Goal: Task Accomplishment & Management: Manage account settings

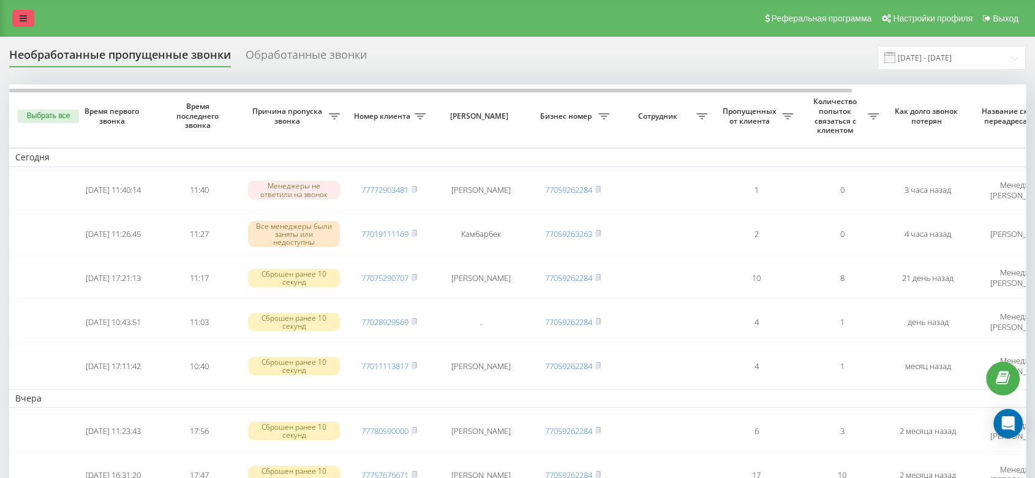
click at [20, 20] on icon at bounding box center [23, 18] width 7 height 9
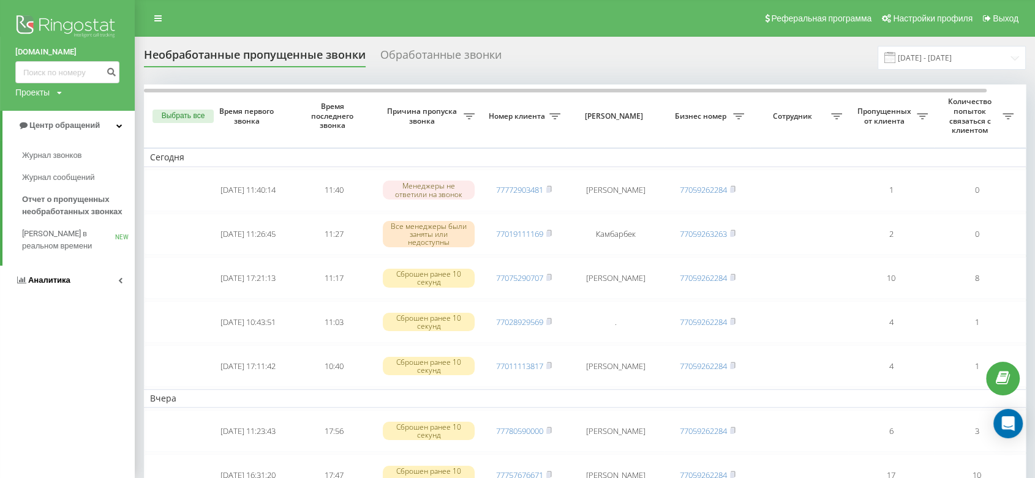
click at [69, 281] on link "Аналитика" at bounding box center [67, 280] width 135 height 29
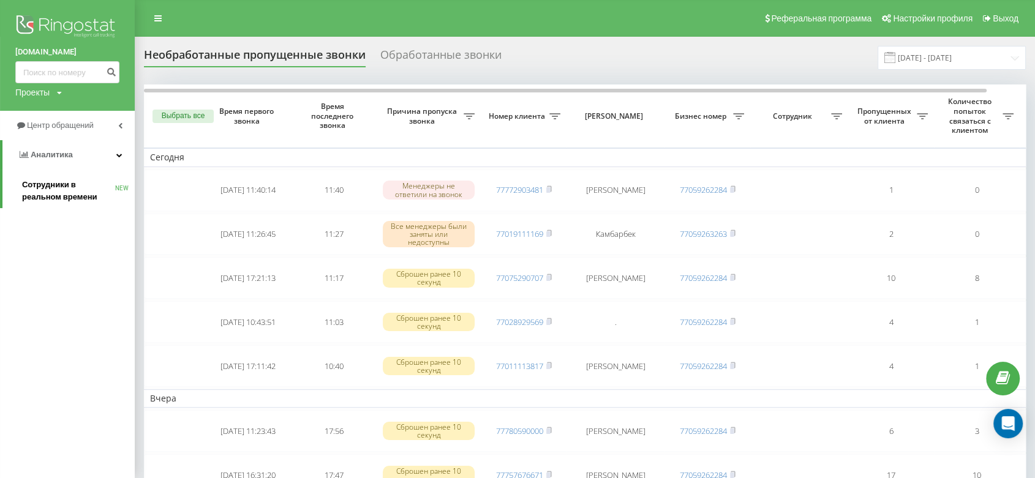
click at [53, 188] on span "Сотрудники в реальном времени" at bounding box center [68, 191] width 93 height 24
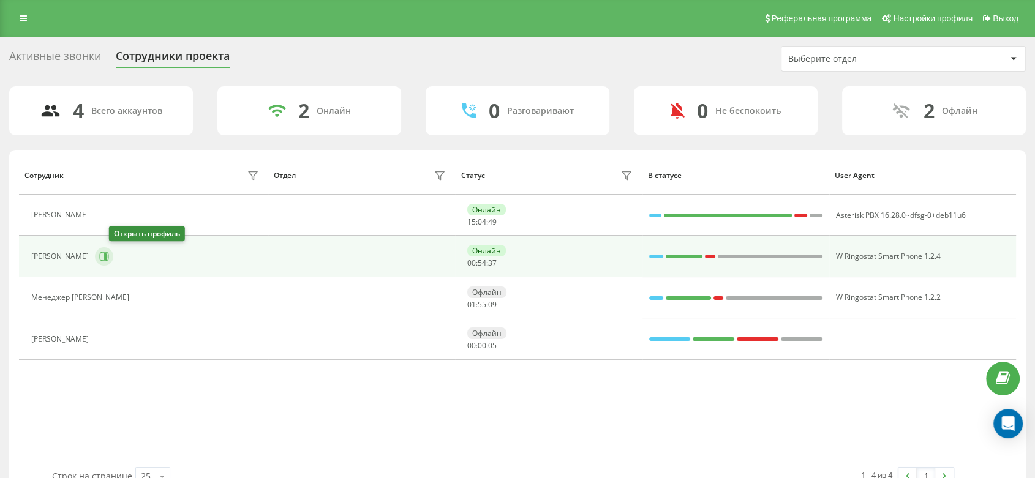
click at [109, 257] on icon at bounding box center [104, 256] width 9 height 9
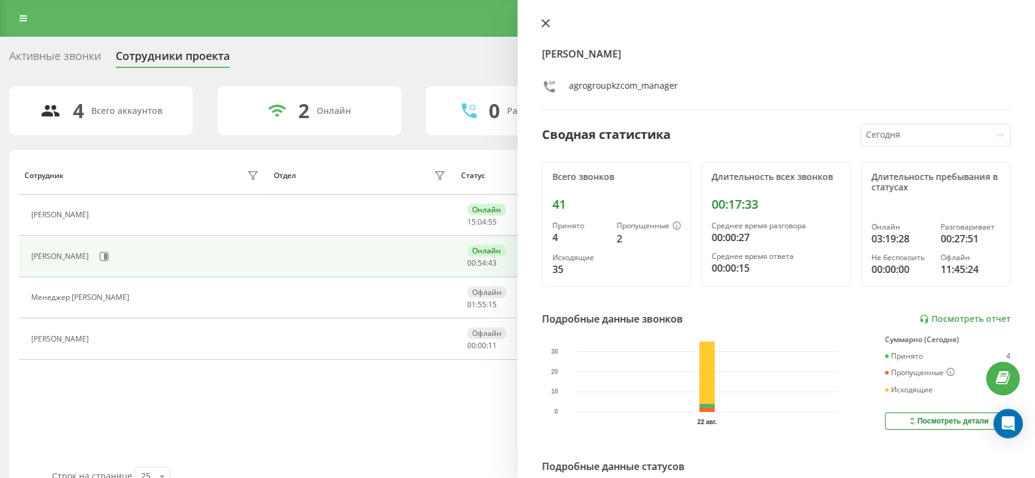
click at [547, 24] on icon at bounding box center [545, 23] width 7 height 7
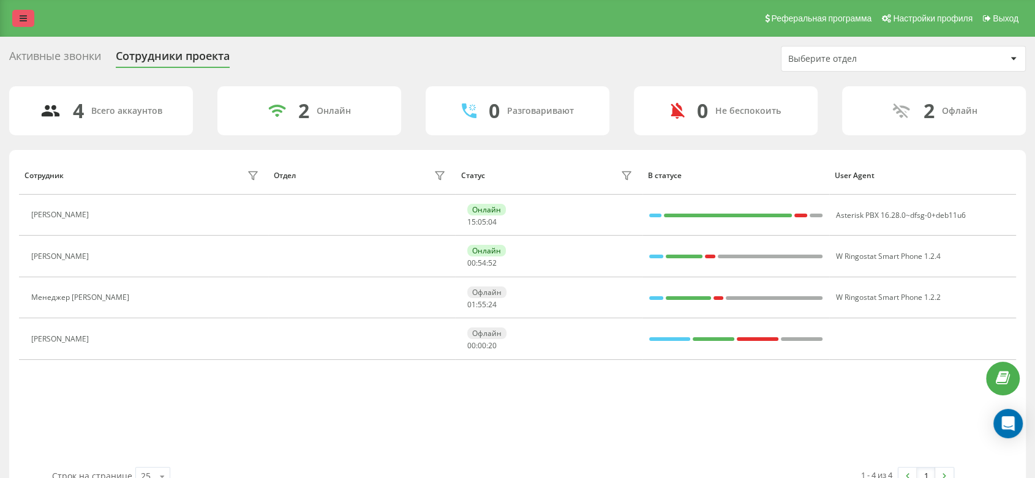
click at [24, 20] on icon at bounding box center [23, 18] width 7 height 9
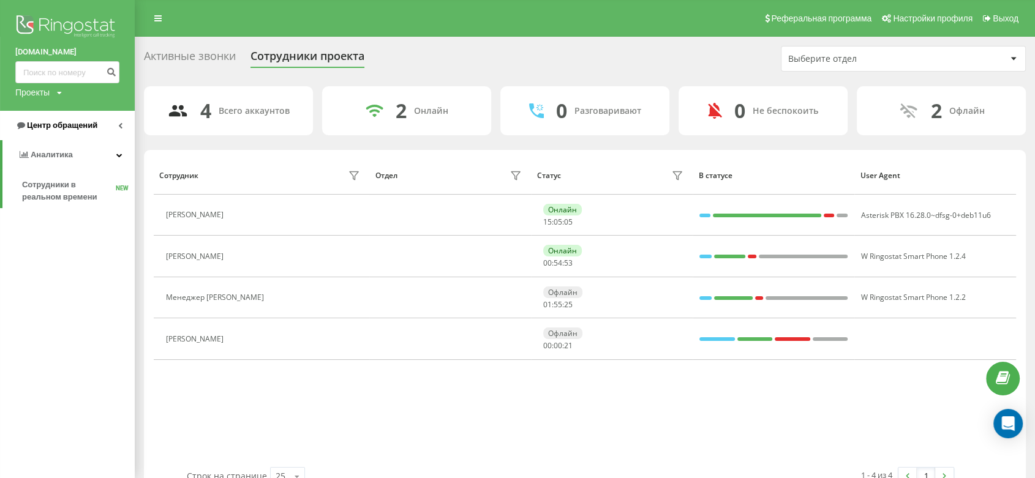
click at [78, 127] on span "Центр обращений" at bounding box center [62, 125] width 70 height 9
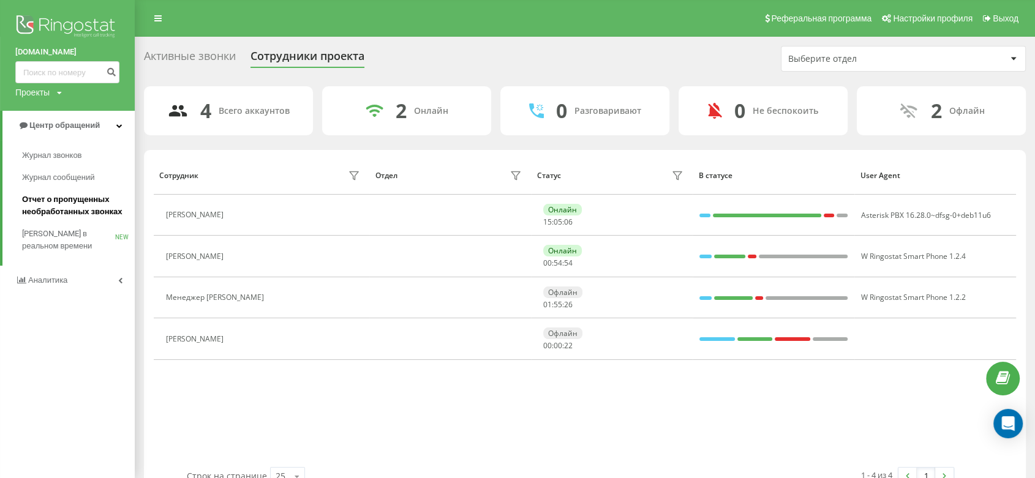
click at [85, 215] on span "Отчет о пропущенных необработанных звонках" at bounding box center [75, 206] width 107 height 24
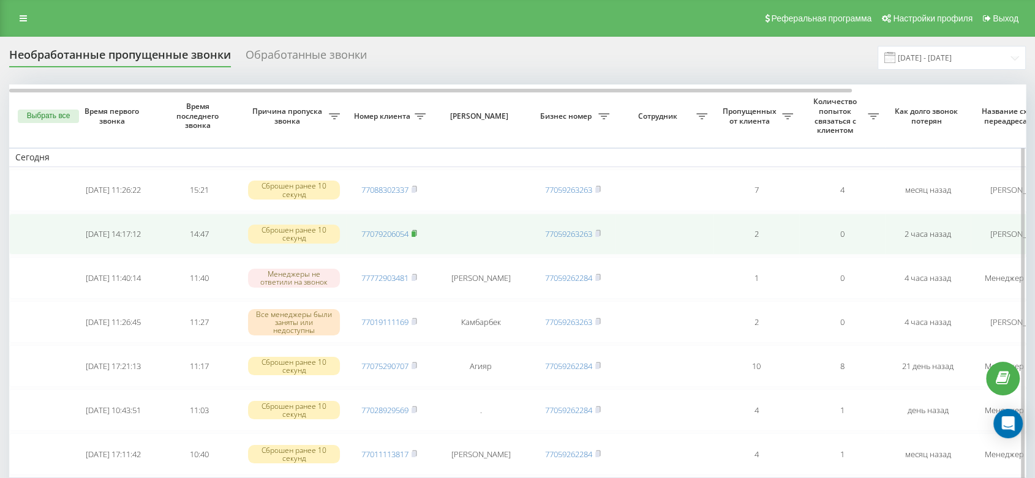
click at [417, 235] on icon at bounding box center [415, 233] width 6 height 7
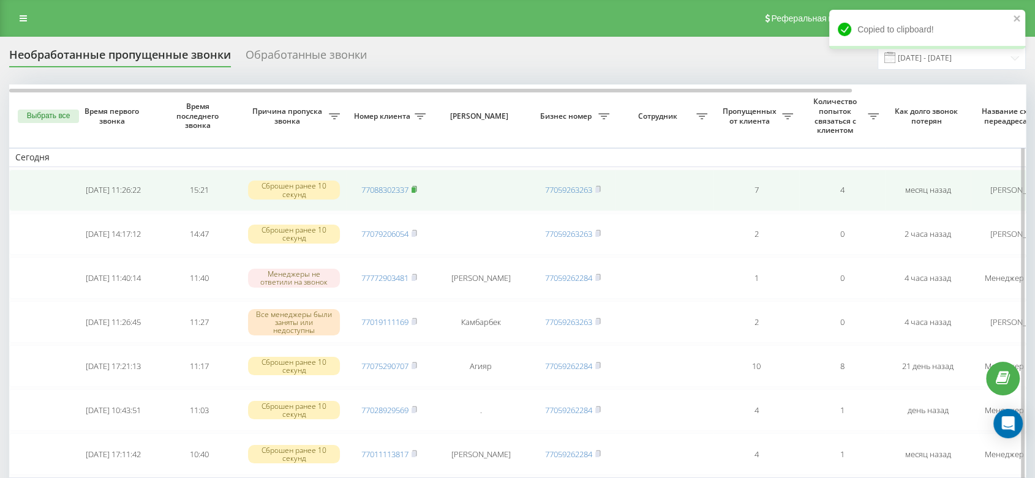
click at [416, 187] on icon at bounding box center [415, 189] width 6 height 7
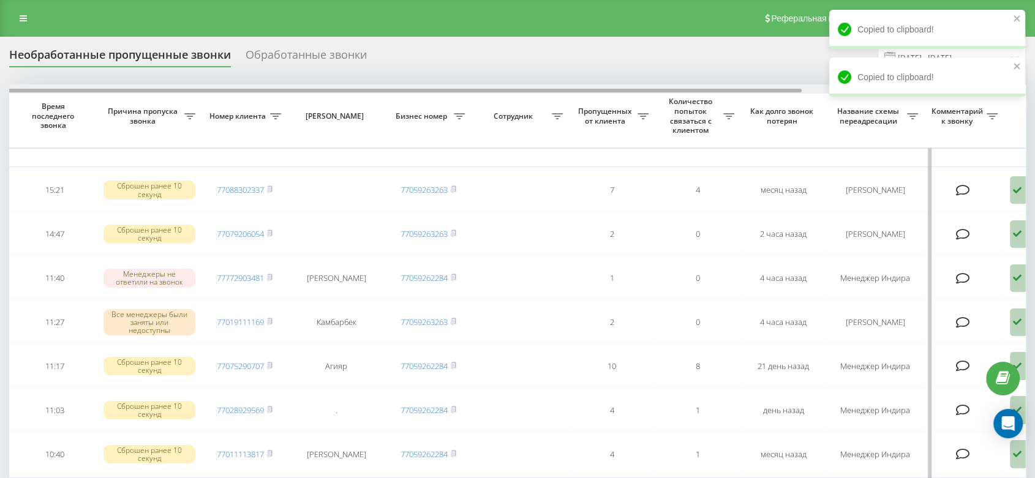
drag, startPoint x: 649, startPoint y: 89, endPoint x: 919, endPoint y: 121, distance: 271.3
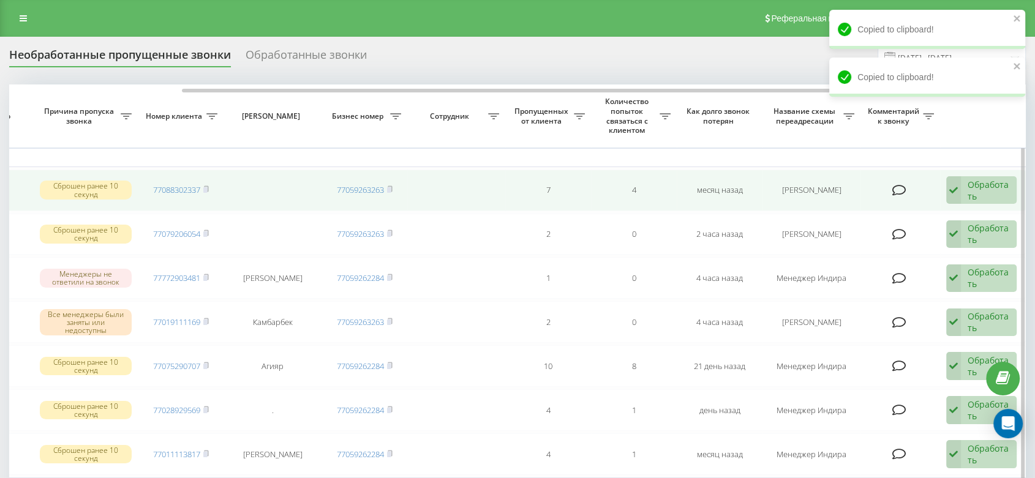
click at [977, 198] on div "Обработать" at bounding box center [989, 190] width 42 height 23
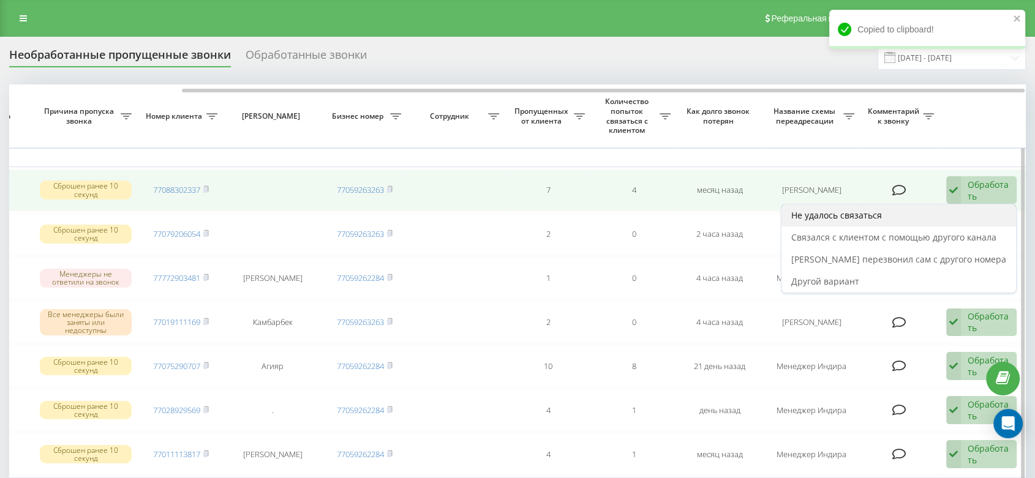
click at [907, 219] on div "Не удалось связаться" at bounding box center [898, 216] width 235 height 22
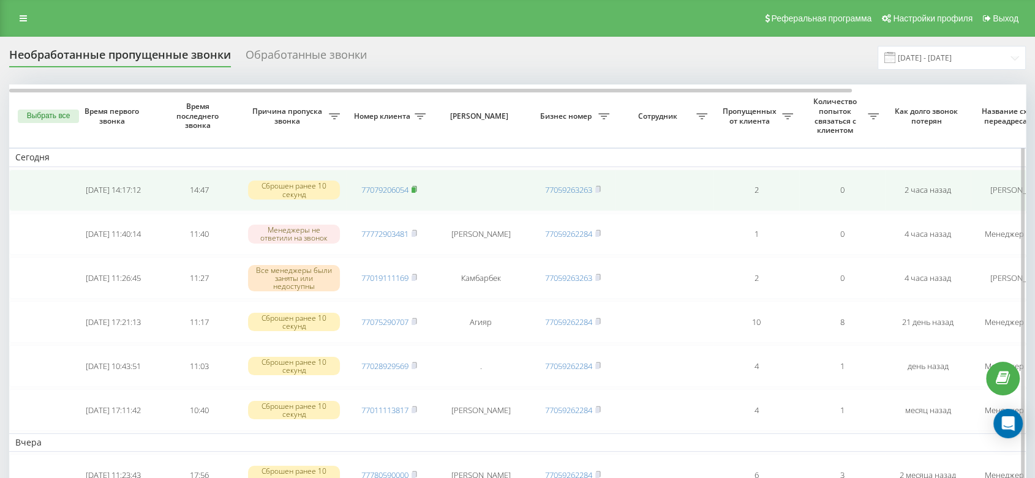
click at [415, 189] on rect at bounding box center [414, 190] width 4 height 6
